Goal: Transaction & Acquisition: Purchase product/service

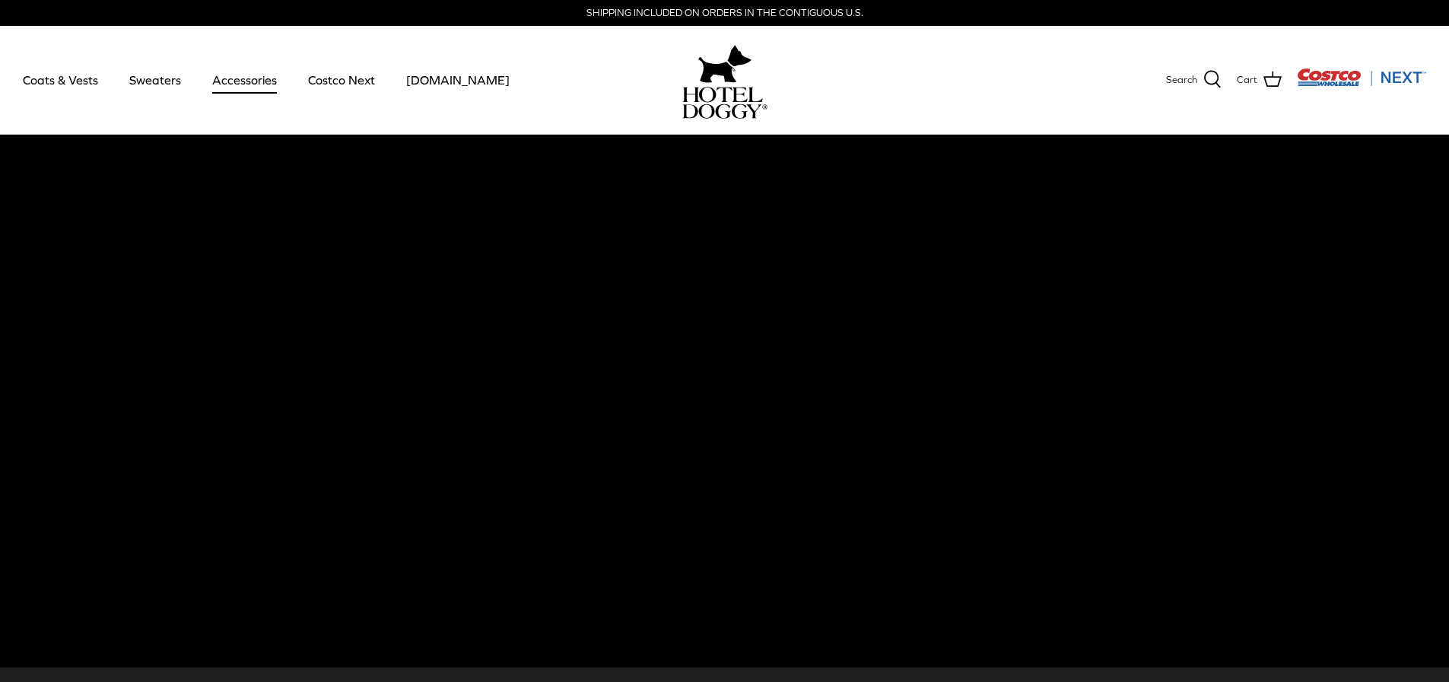
click at [236, 73] on link "Accessories" at bounding box center [245, 80] width 92 height 52
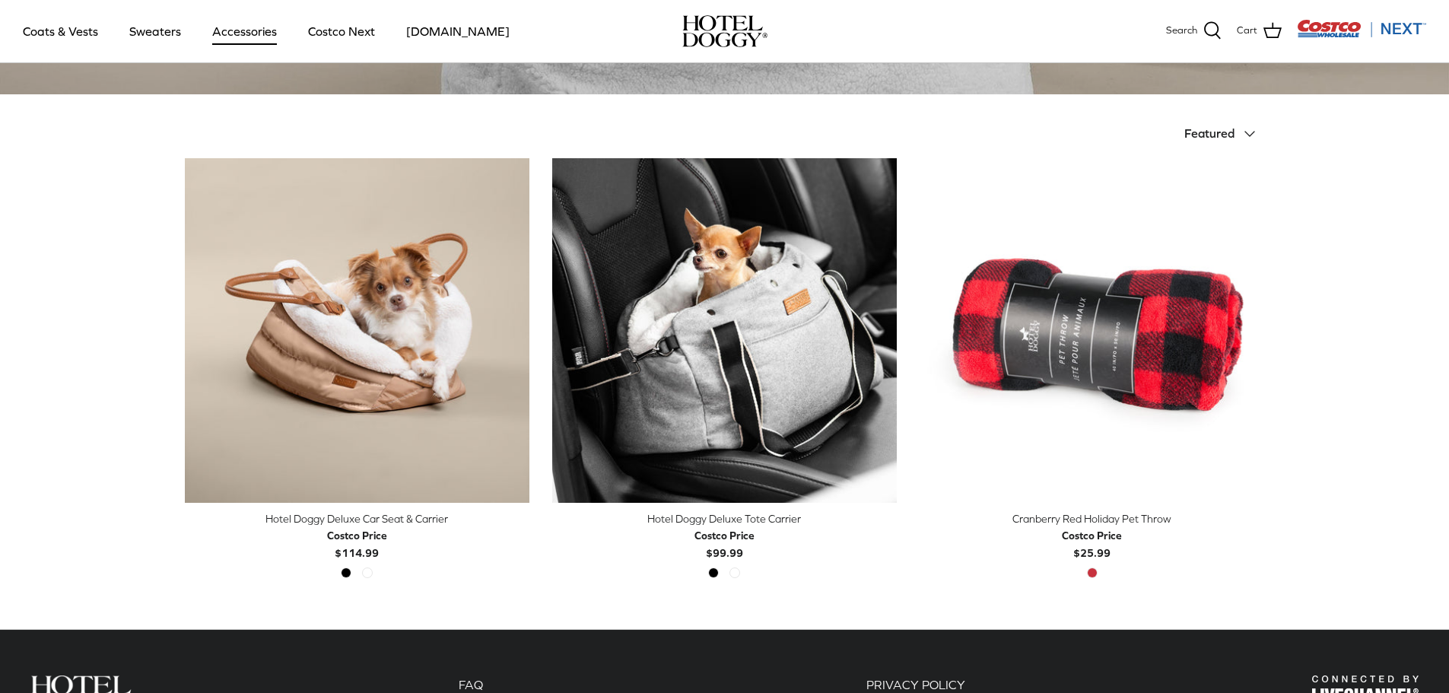
scroll to position [304, 0]
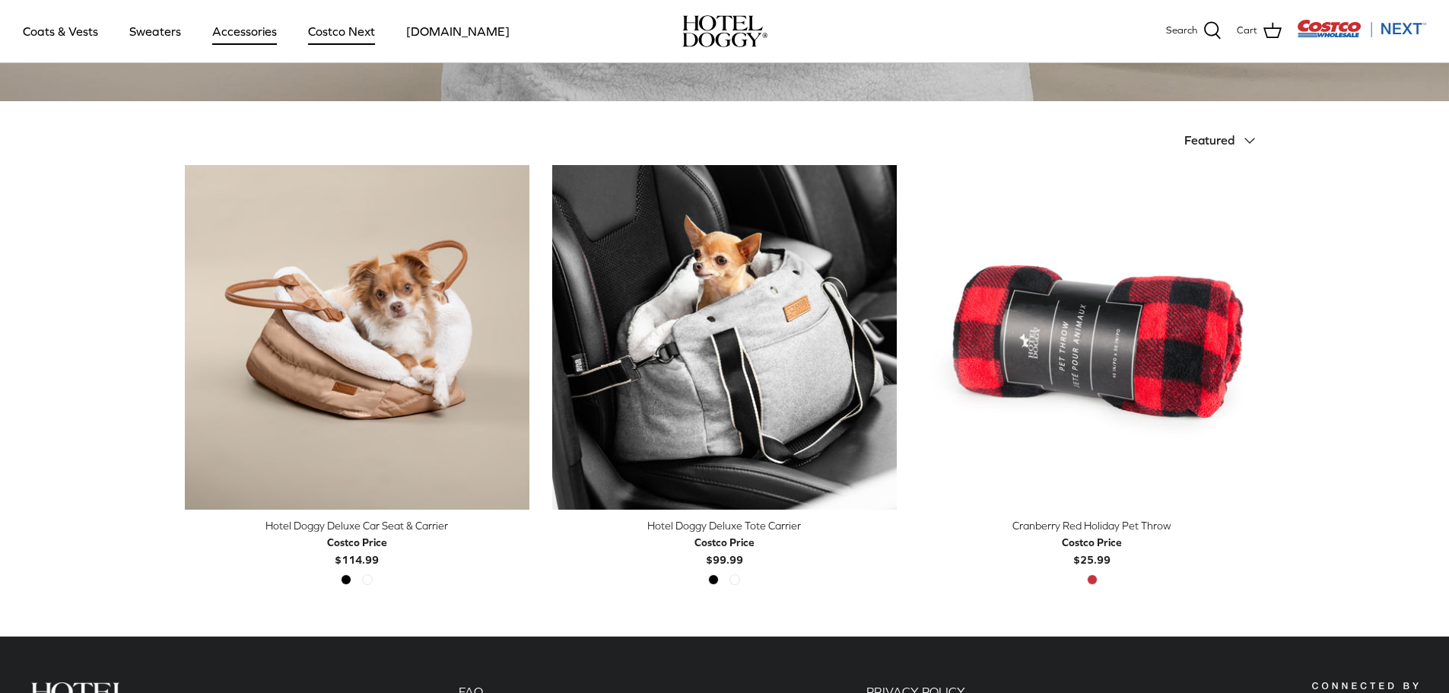
click at [344, 32] on link "Costco Next" at bounding box center [341, 31] width 94 height 52
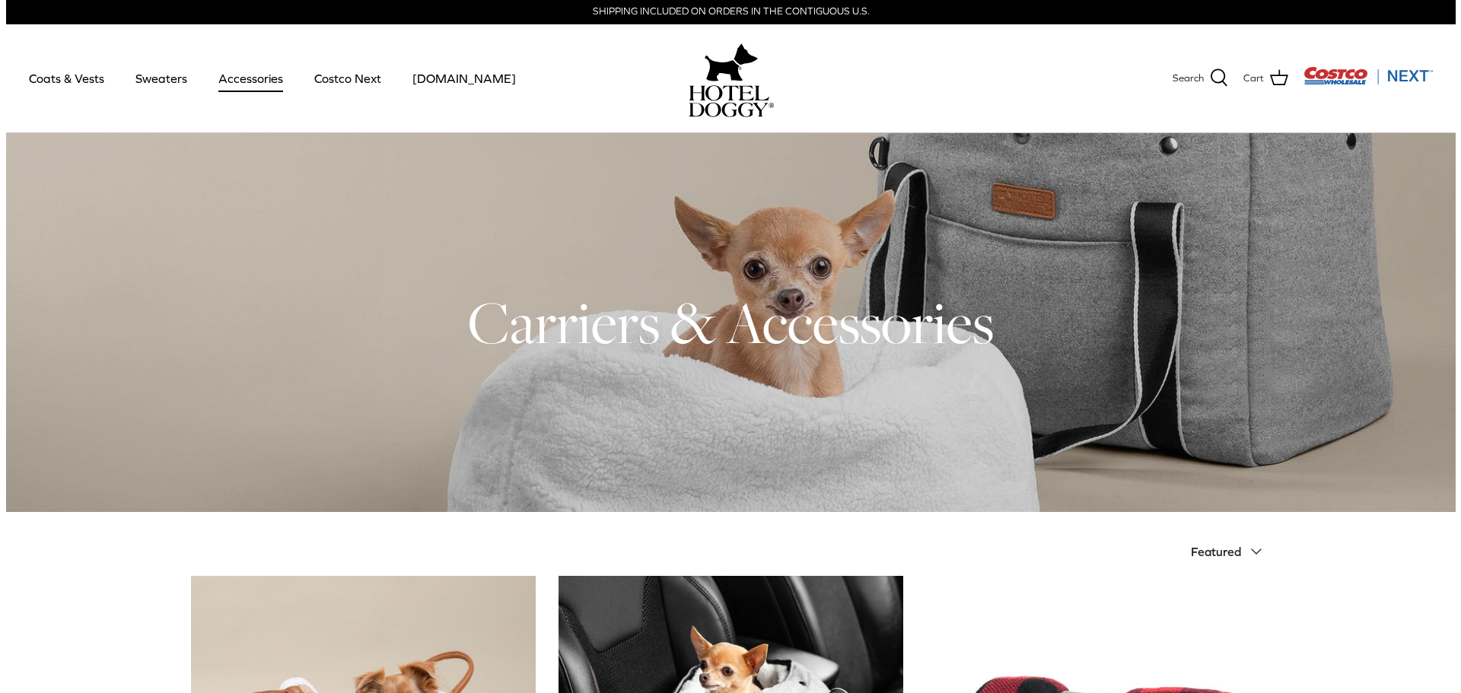
scroll to position [0, 0]
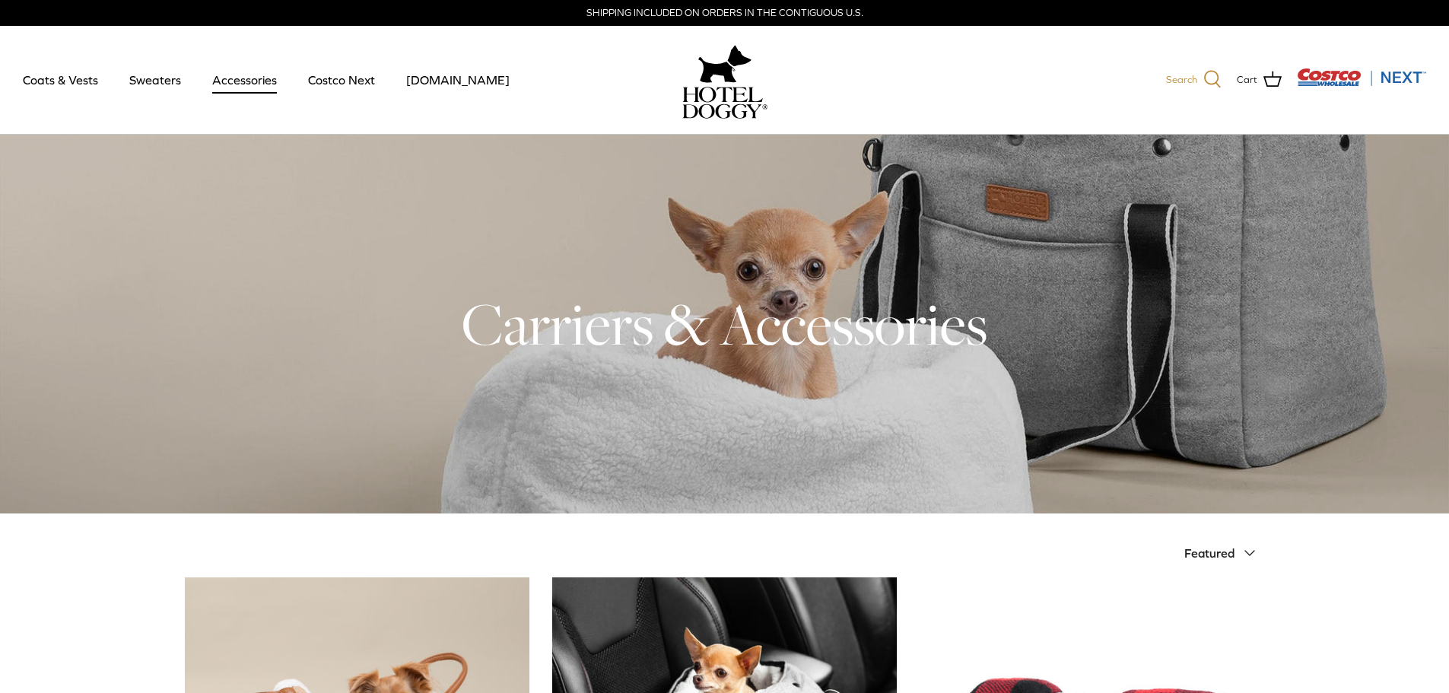
click at [1198, 86] on span "Search" at bounding box center [1181, 80] width 31 height 16
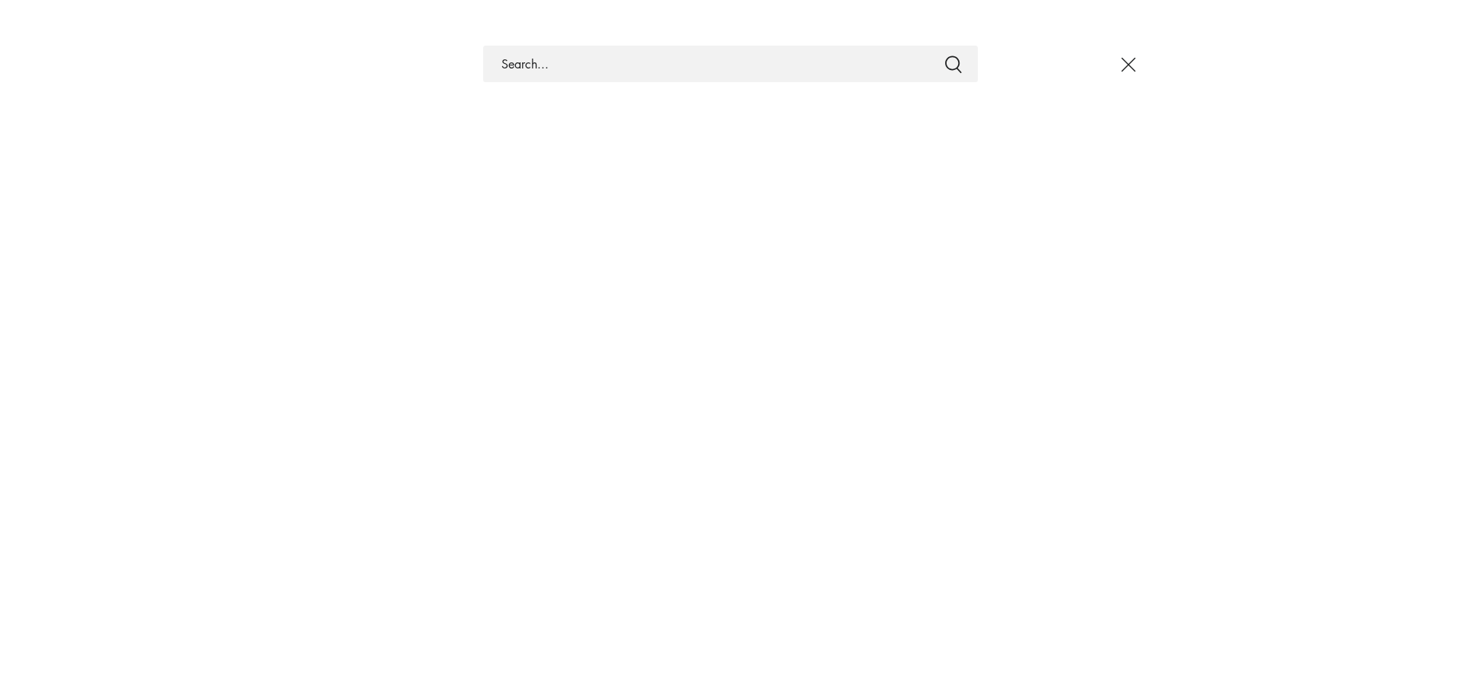
click at [1198, 86] on div at bounding box center [730, 346] width 1461 height 693
click at [535, 74] on input "Search Store" at bounding box center [730, 64] width 495 height 37
type input "bed"
click at [944, 54] on button "Submit" at bounding box center [953, 64] width 18 height 20
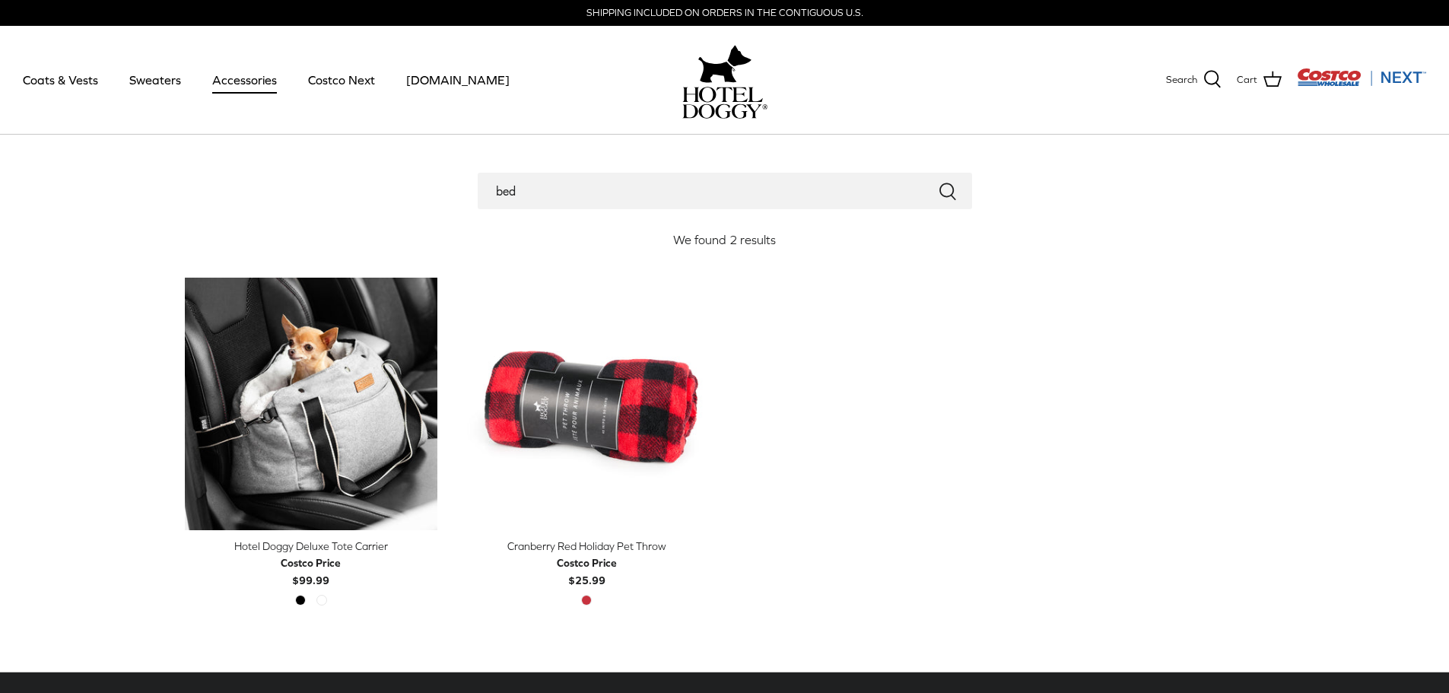
click at [245, 77] on link "Accessories" at bounding box center [245, 80] width 92 height 52
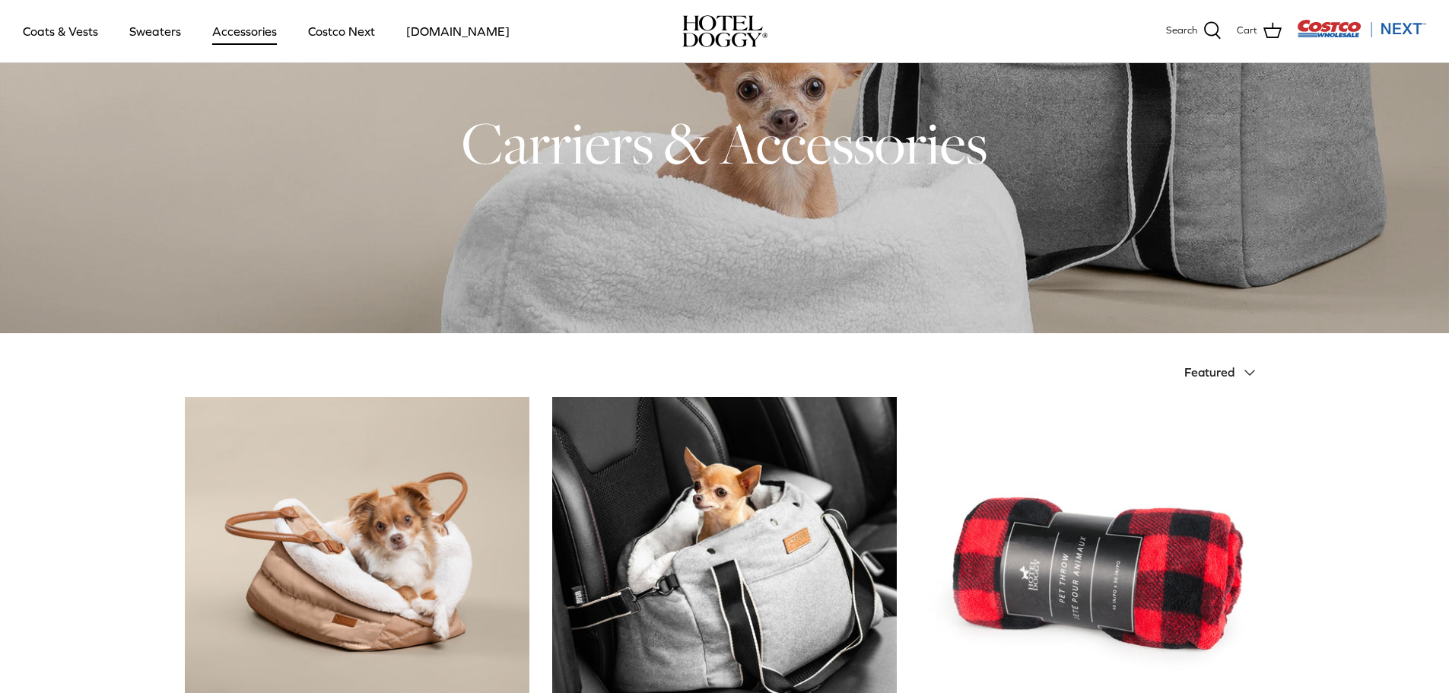
scroll to position [152, 0]
